Goal: Task Accomplishment & Management: Manage account settings

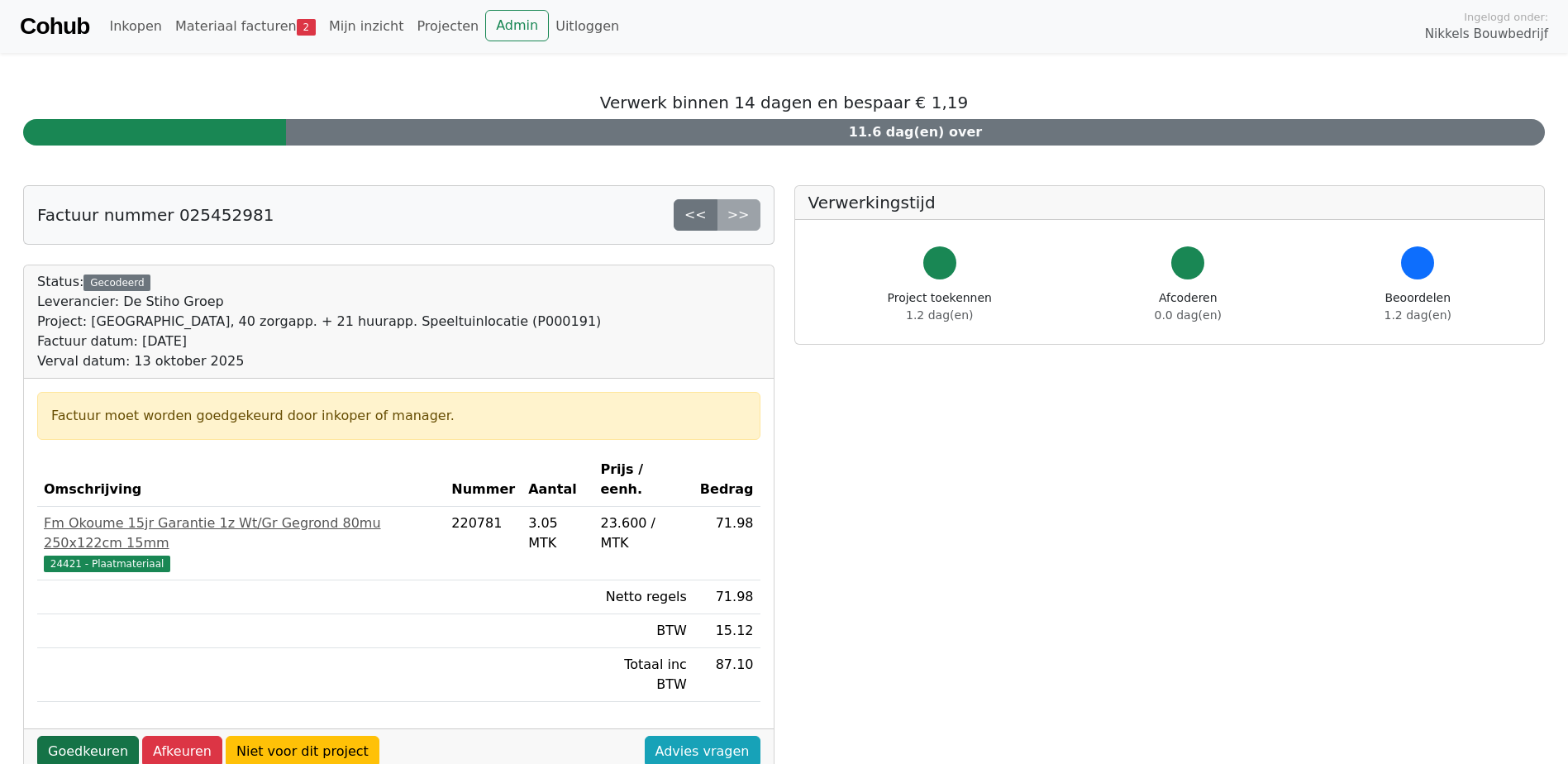
click at [104, 736] on link "Goedkeuren" at bounding box center [88, 752] width 102 height 32
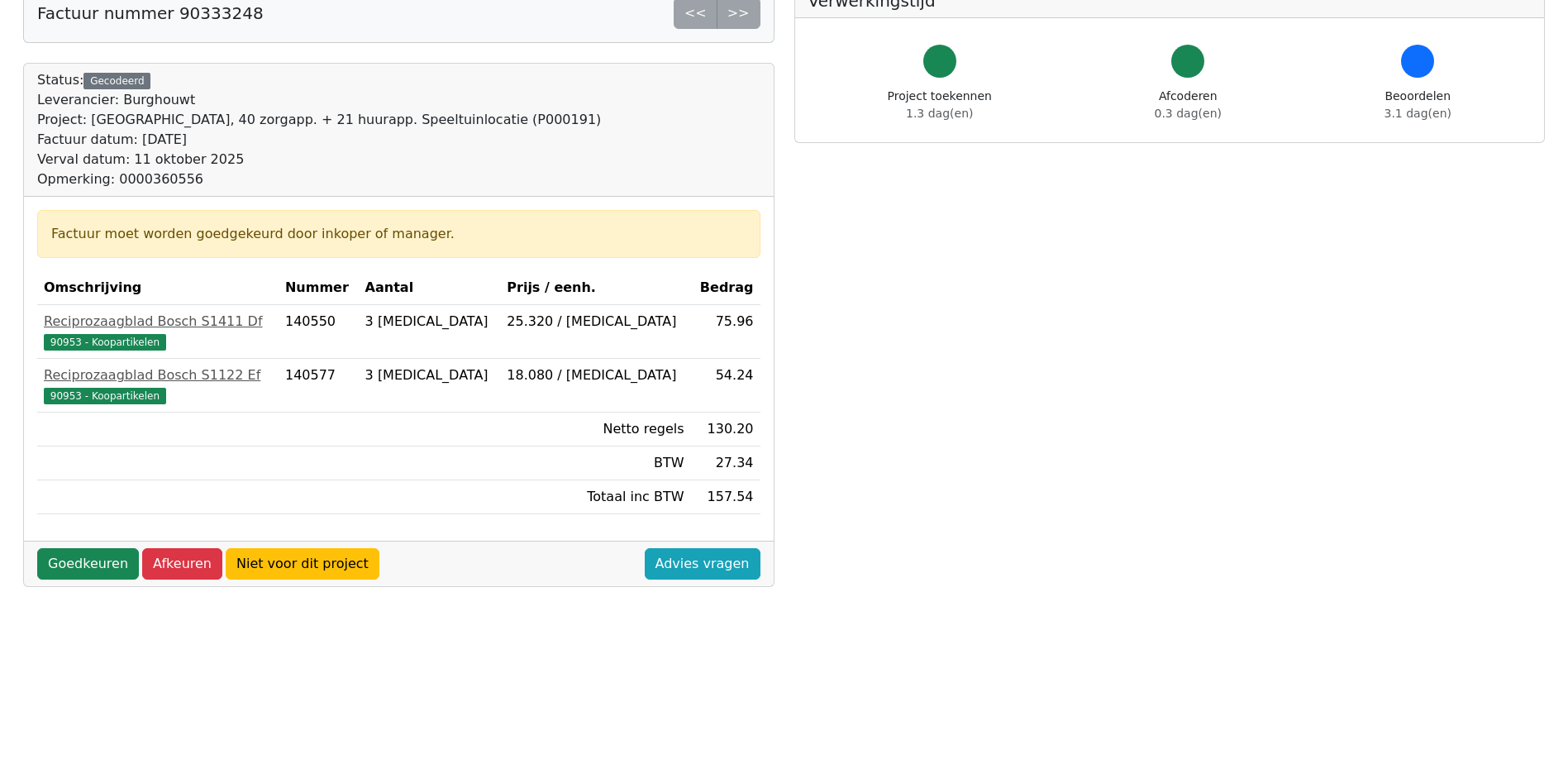
scroll to position [248, 0]
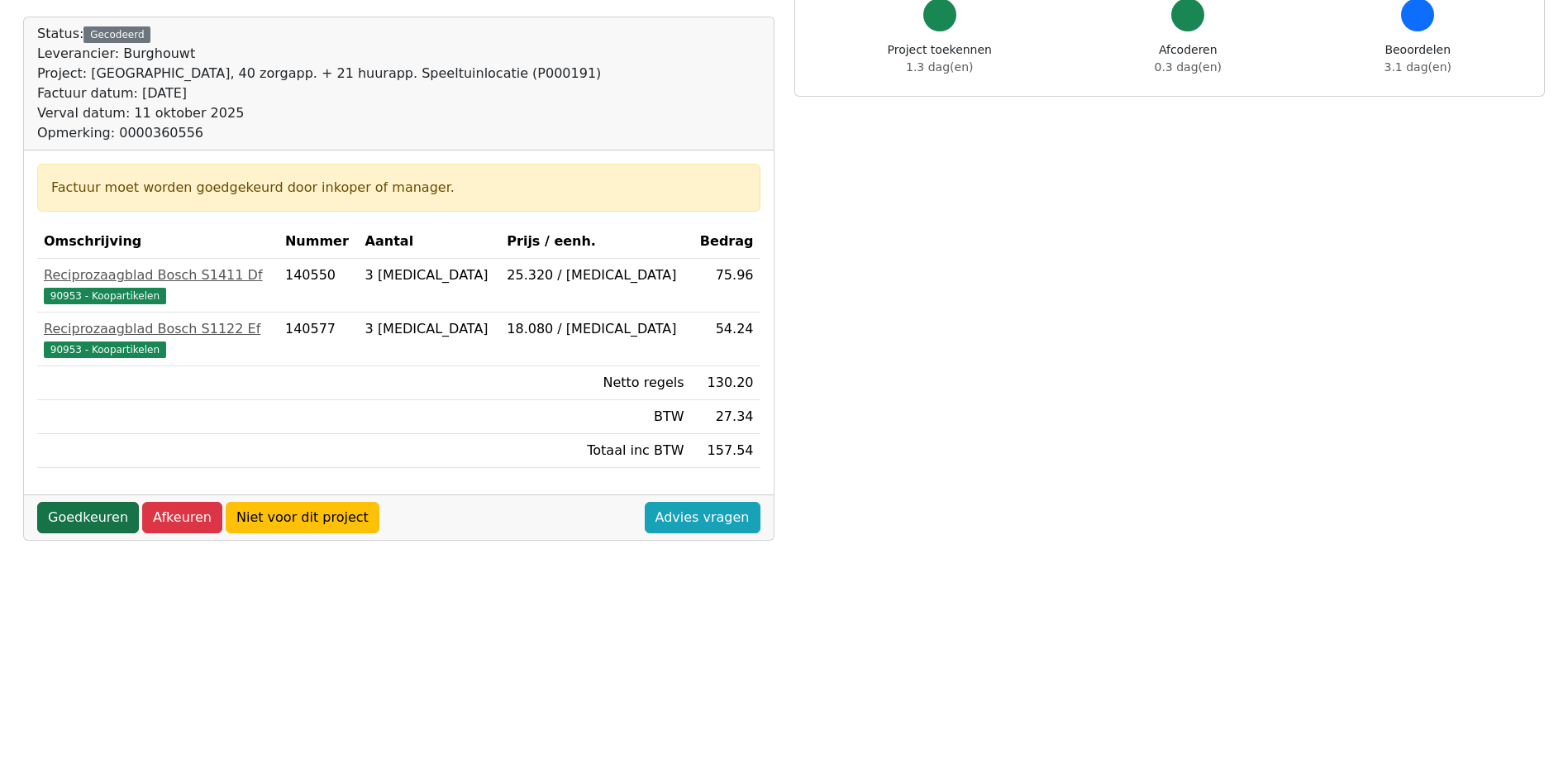
click at [106, 512] on link "Goedkeuren" at bounding box center [88, 517] width 102 height 32
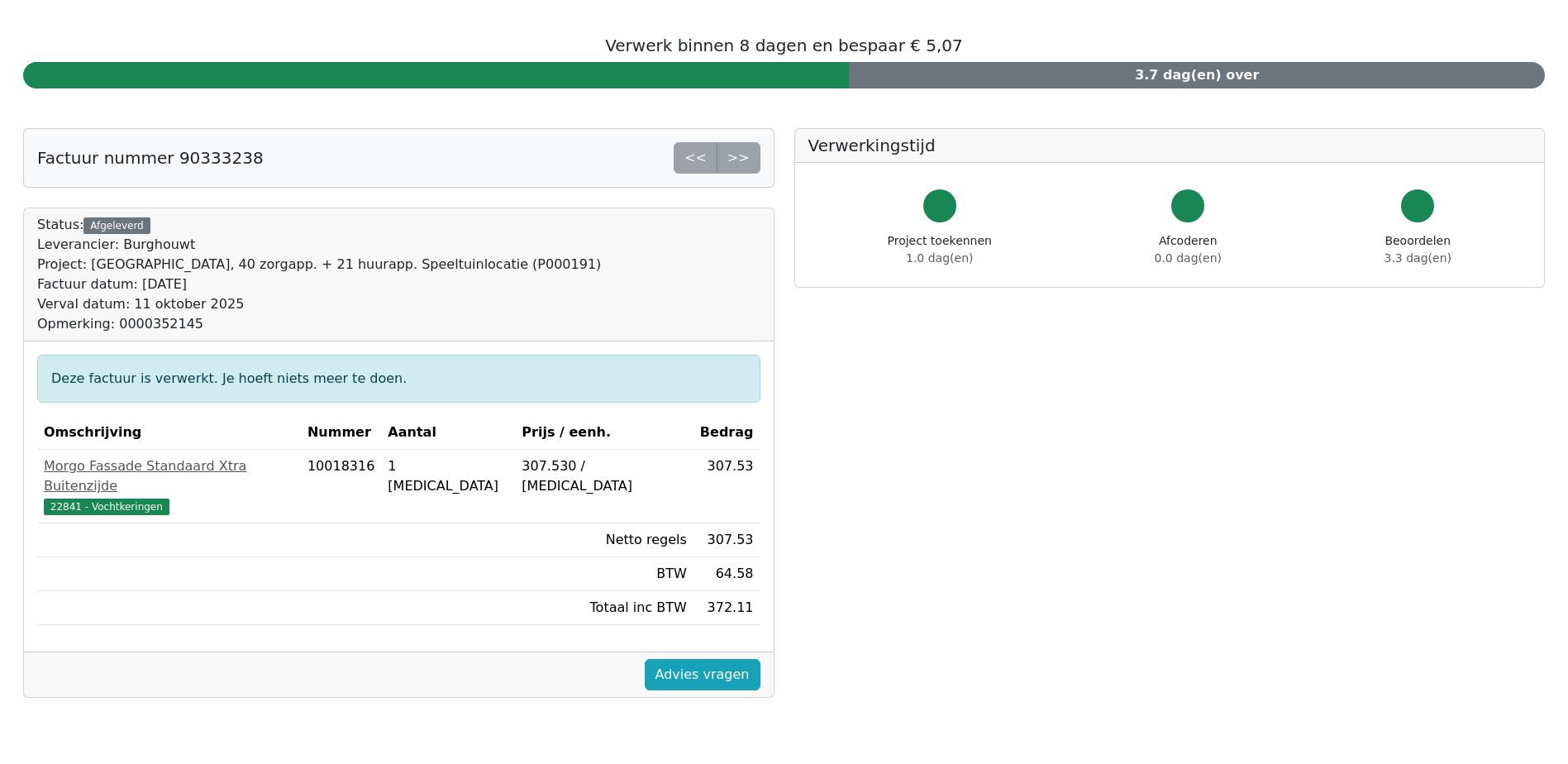
scroll to position [83, 0]
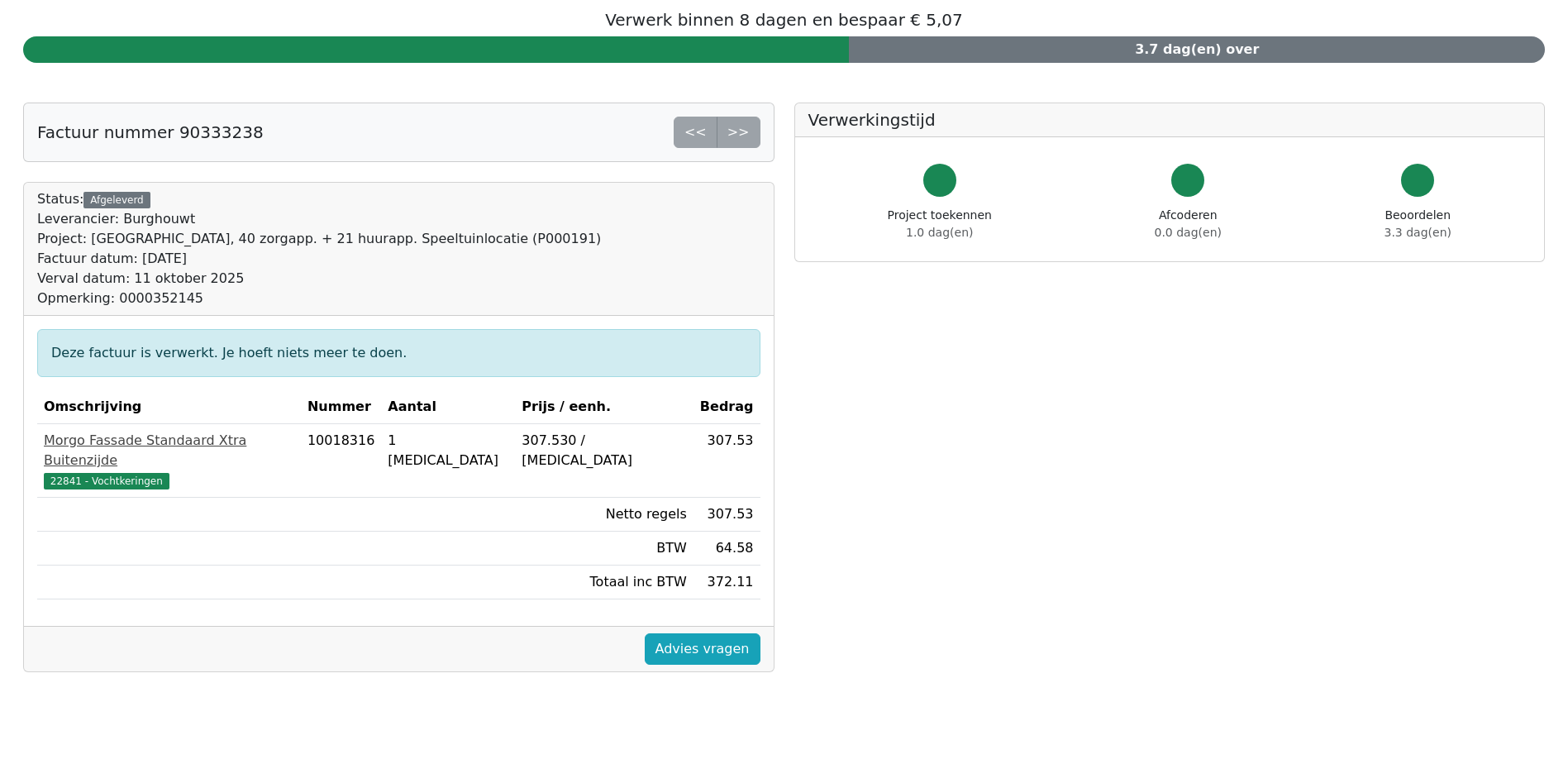
click at [125, 473] on span "22841 - Vochtkeringen" at bounding box center [107, 481] width 126 height 17
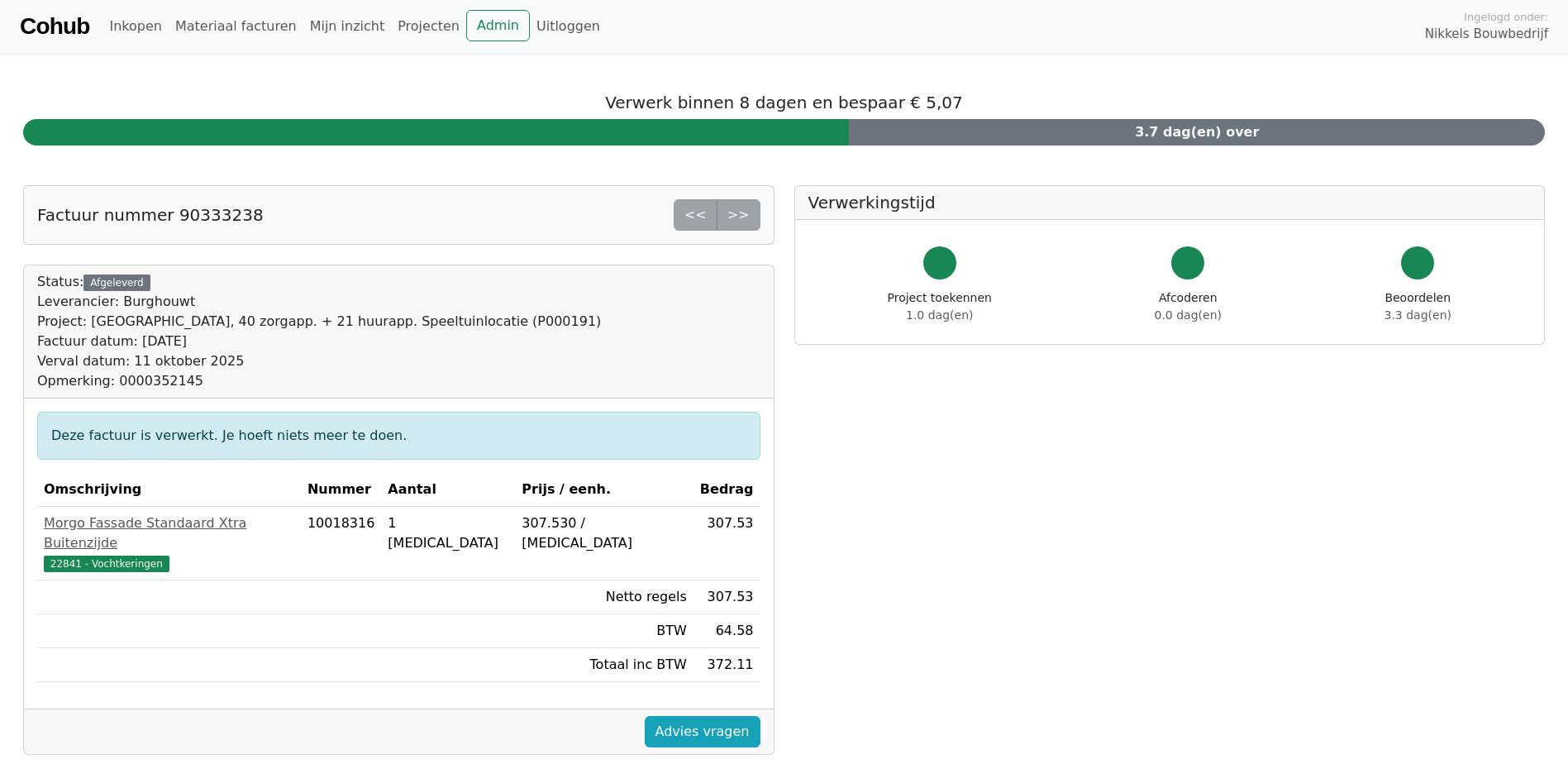
scroll to position [83, 0]
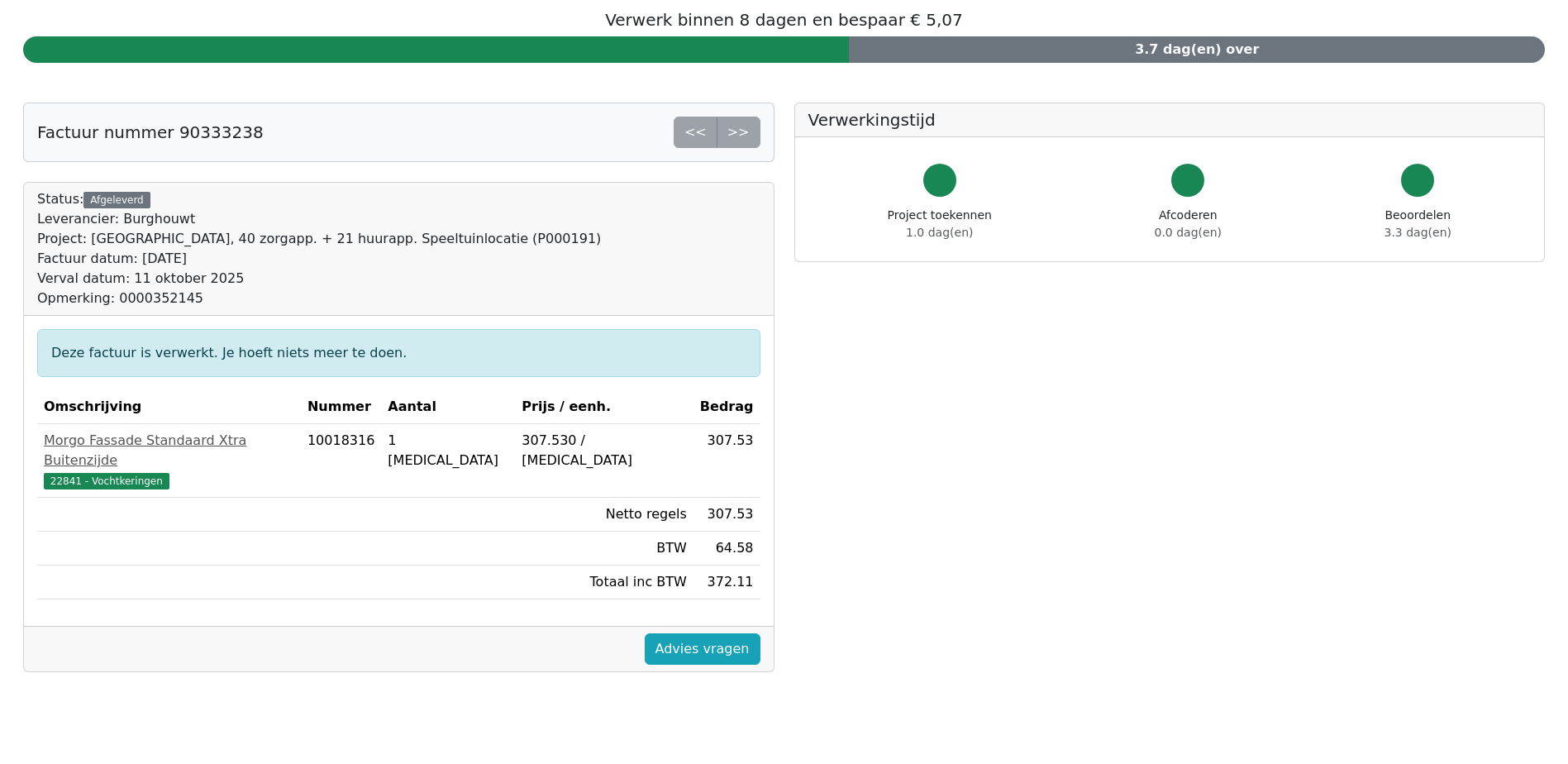
click at [935, 186] on div at bounding box center [940, 181] width 33 height 33
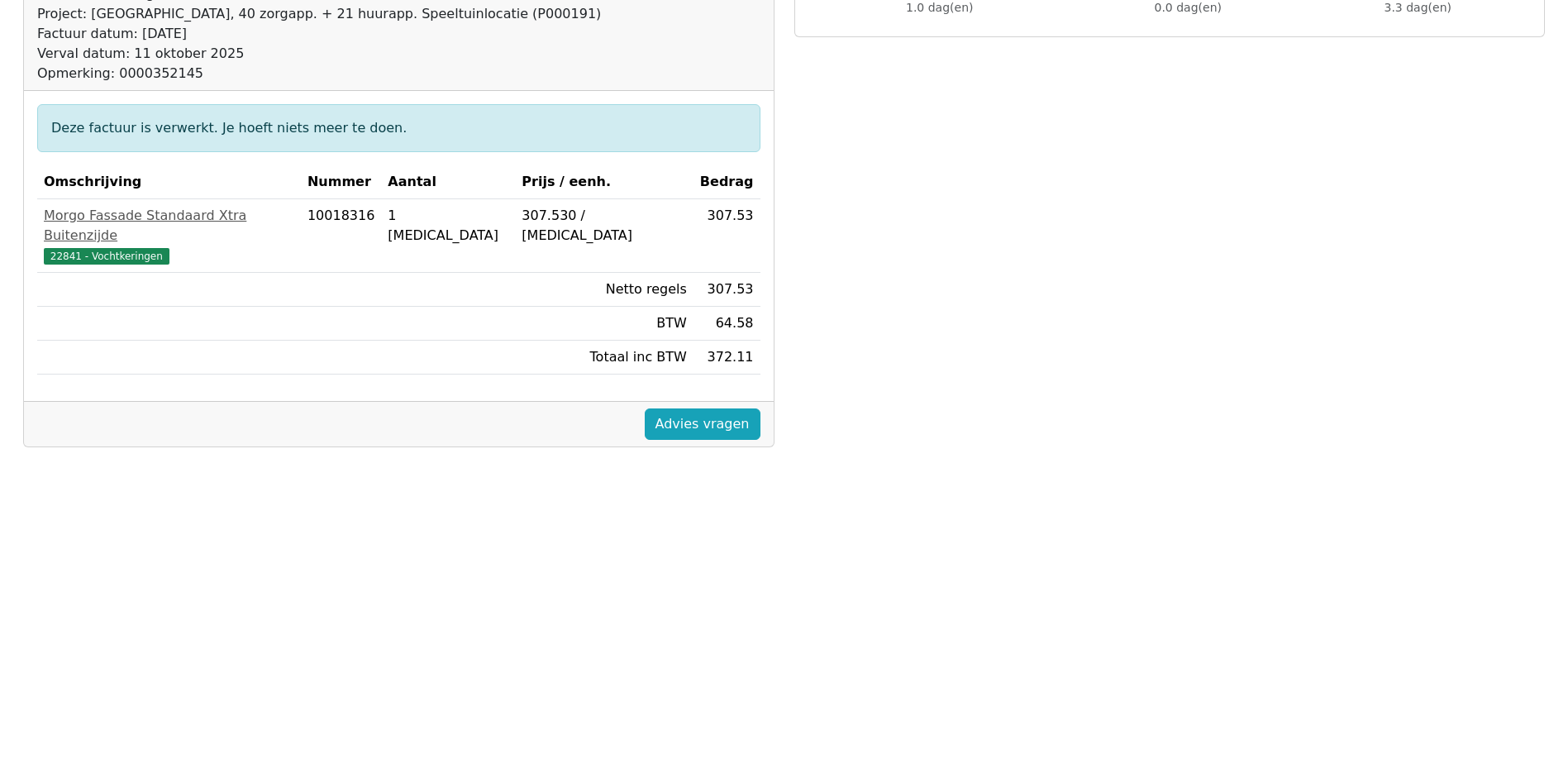
scroll to position [307, 0]
